Goal: Task Accomplishment & Management: Use online tool/utility

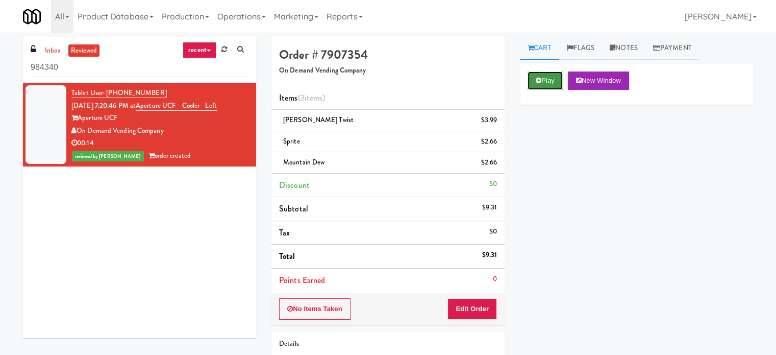
click at [546, 78] on button "Play" at bounding box center [545, 80] width 35 height 18
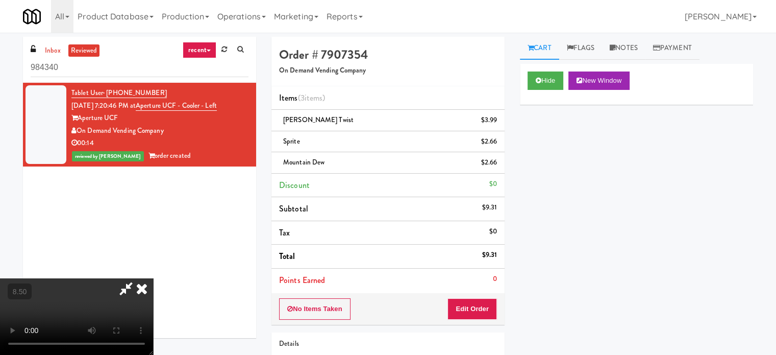
click at [153, 278] on video at bounding box center [76, 316] width 153 height 77
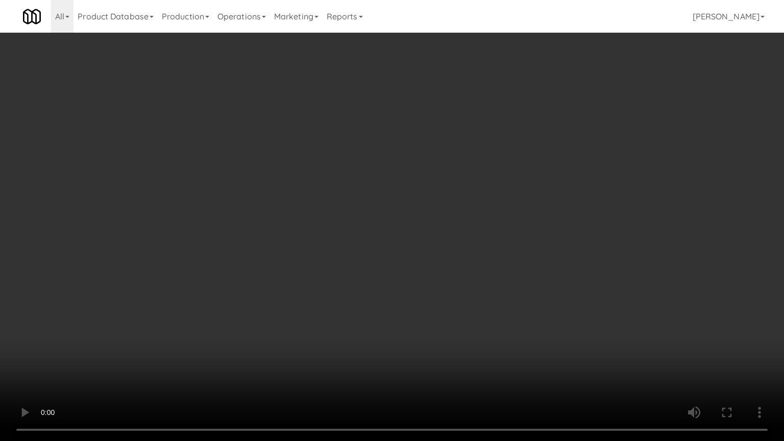
click at [319, 279] on video at bounding box center [392, 220] width 784 height 441
click at [365, 287] on video at bounding box center [392, 220] width 784 height 441
click at [367, 289] on video at bounding box center [392, 220] width 784 height 441
click at [369, 287] on video at bounding box center [392, 220] width 784 height 441
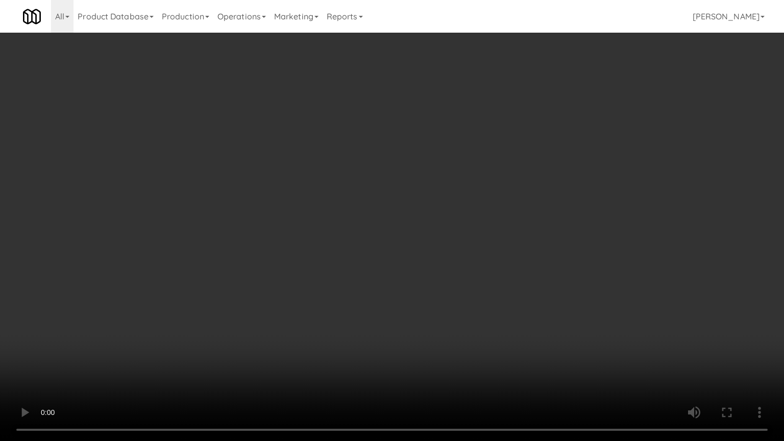
click at [369, 288] on video at bounding box center [392, 220] width 784 height 441
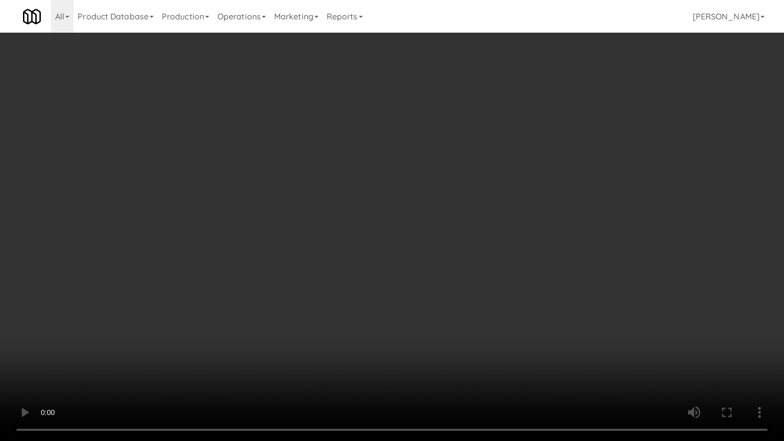
click at [373, 290] on video at bounding box center [392, 220] width 784 height 441
click at [376, 283] on video at bounding box center [392, 220] width 784 height 441
click at [378, 281] on video at bounding box center [392, 220] width 784 height 441
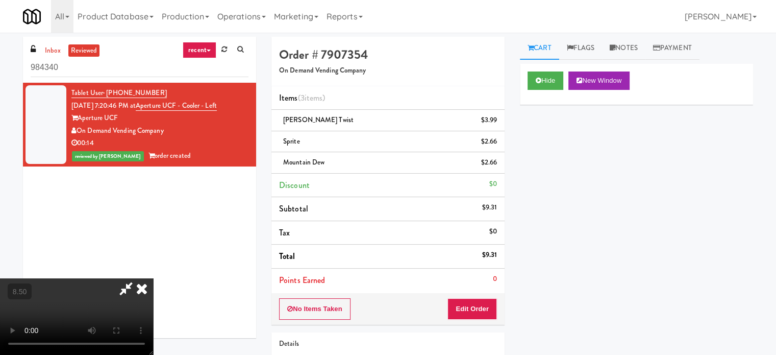
drag, startPoint x: 441, startPoint y: 40, endPoint x: 441, endPoint y: 46, distance: 6.6
click at [138, 278] on icon at bounding box center [125, 288] width 23 height 20
click at [153, 278] on icon at bounding box center [142, 288] width 22 height 20
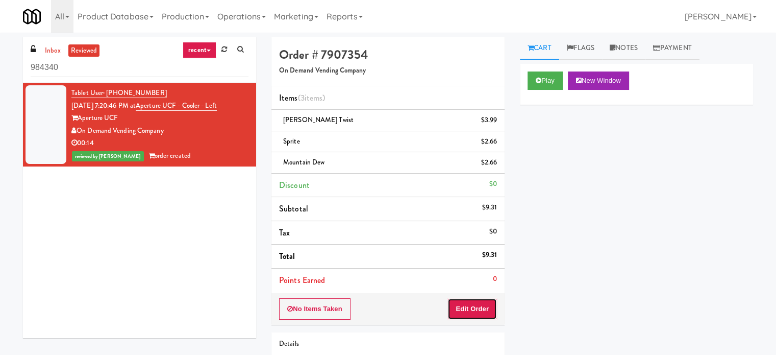
drag, startPoint x: 468, startPoint y: 310, endPoint x: 503, endPoint y: 287, distance: 41.8
click at [469, 310] on button "Edit Order" at bounding box center [471, 308] width 49 height 21
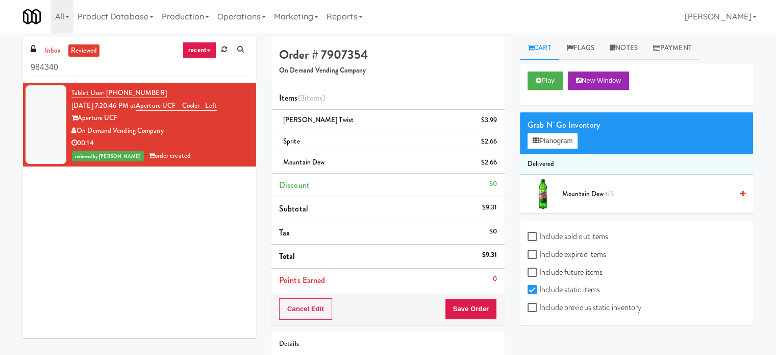
drag, startPoint x: 651, startPoint y: 187, endPoint x: 671, endPoint y: 187, distance: 20.4
click at [651, 188] on span "Mountain Dew 4/5" at bounding box center [647, 194] width 170 height 13
click at [547, 74] on button "Play" at bounding box center [545, 80] width 35 height 18
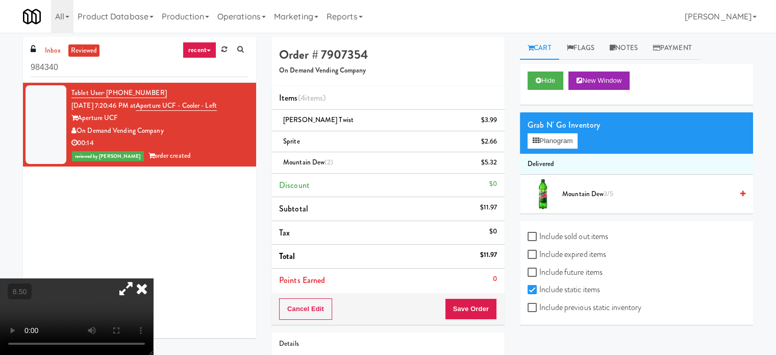
click at [153, 278] on icon at bounding box center [142, 288] width 22 height 20
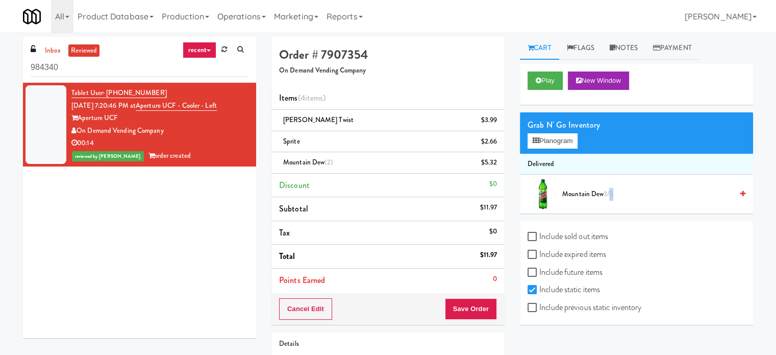
click at [611, 195] on span "3/5" at bounding box center [608, 194] width 9 height 10
click at [78, 49] on link "reviewed" at bounding box center [84, 50] width 32 height 13
